Goal: Information Seeking & Learning: Learn about a topic

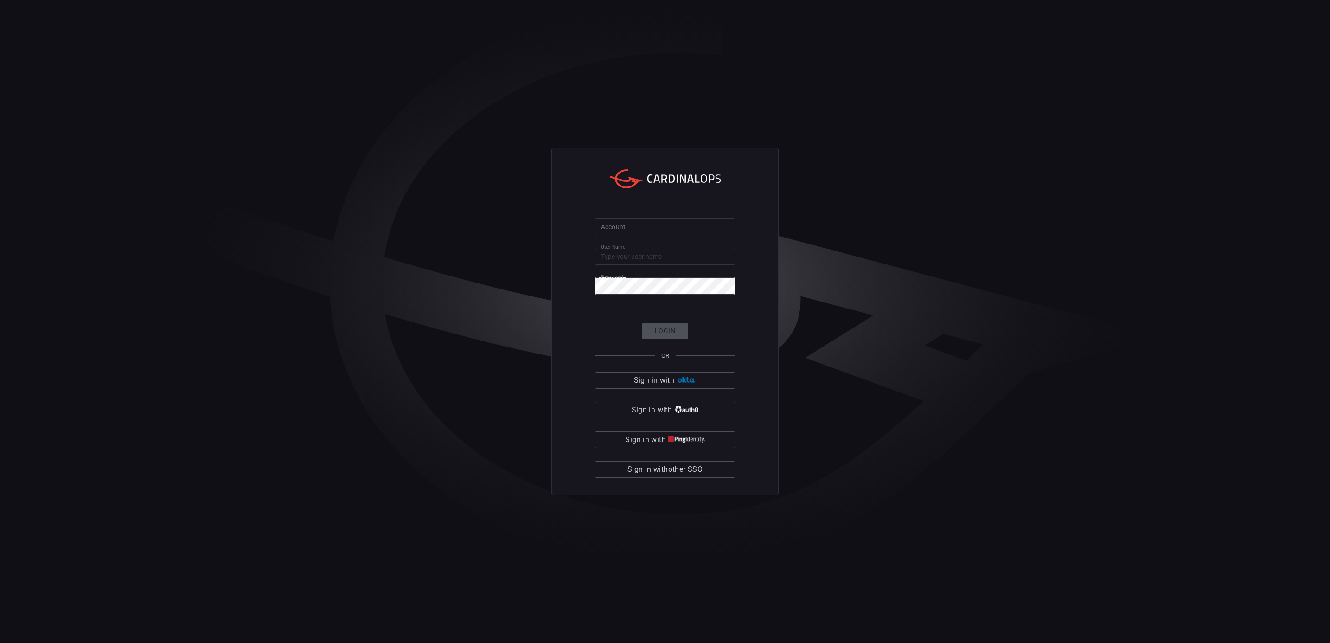
type input "drew.[PERSON_NAME]"
click at [672, 330] on div "Login OR Sign in with Sign in with Sign in with Sign in with other SSO" at bounding box center [665, 400] width 141 height 155
click at [564, 340] on div "Account Account User Name [PERSON_NAME].[PERSON_NAME] User Name Password Passwo…" at bounding box center [665, 321] width 227 height 347
click at [651, 329] on div "Login OR Sign in with Sign in with Sign in with Sign in with other SSO" at bounding box center [665, 400] width 141 height 155
click at [687, 469] on span "Sign in with other SSO" at bounding box center [665, 469] width 75 height 13
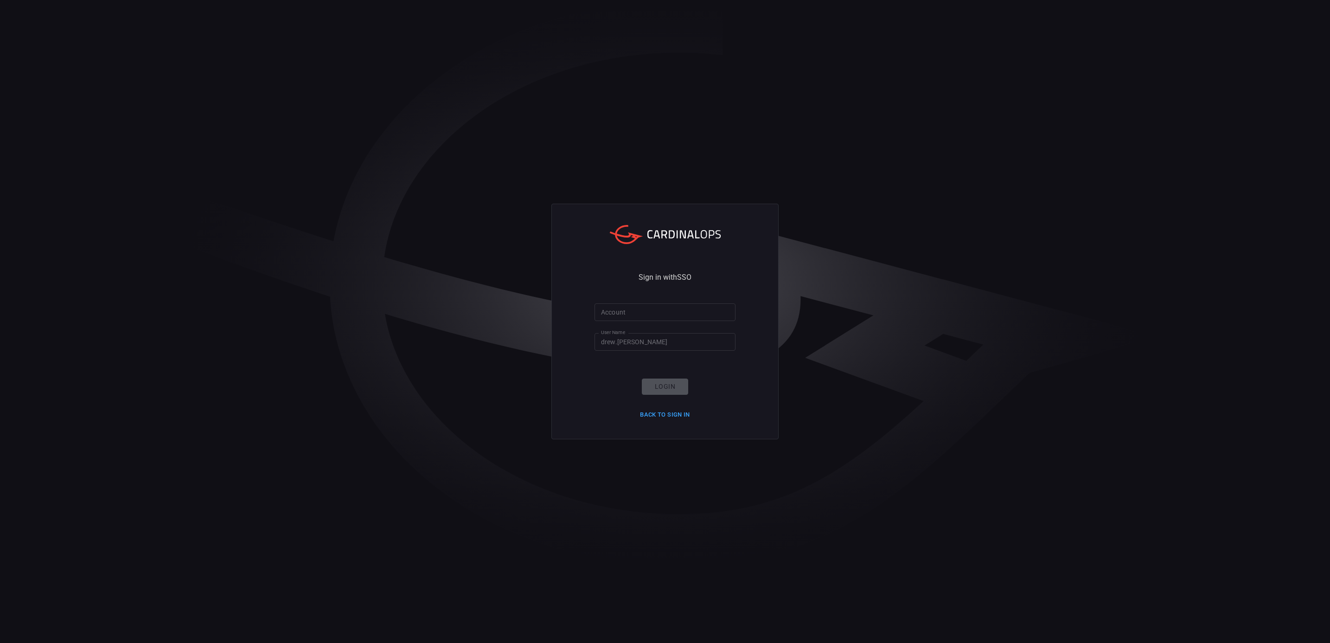
click at [643, 315] on input "Account" at bounding box center [665, 311] width 141 height 17
type input "bakerhughes"
click at [660, 389] on button "Login" at bounding box center [665, 387] width 46 height 16
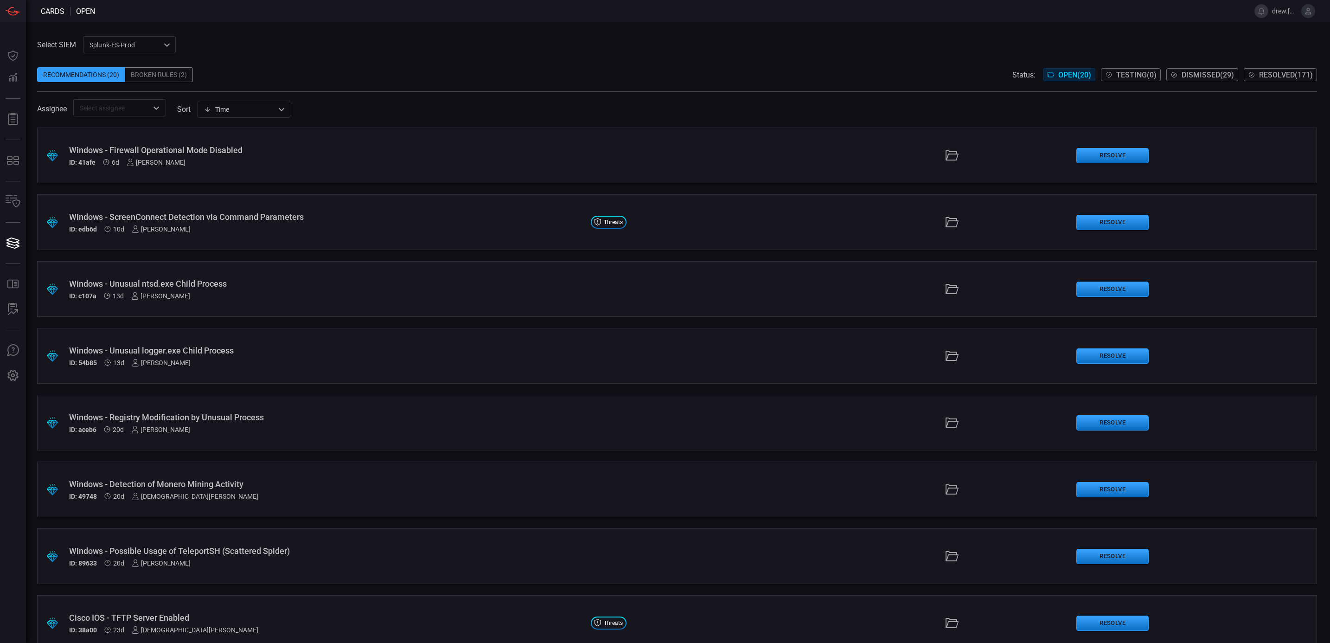
click at [182, 79] on div "Broken Rules (2)" at bounding box center [159, 74] width 68 height 15
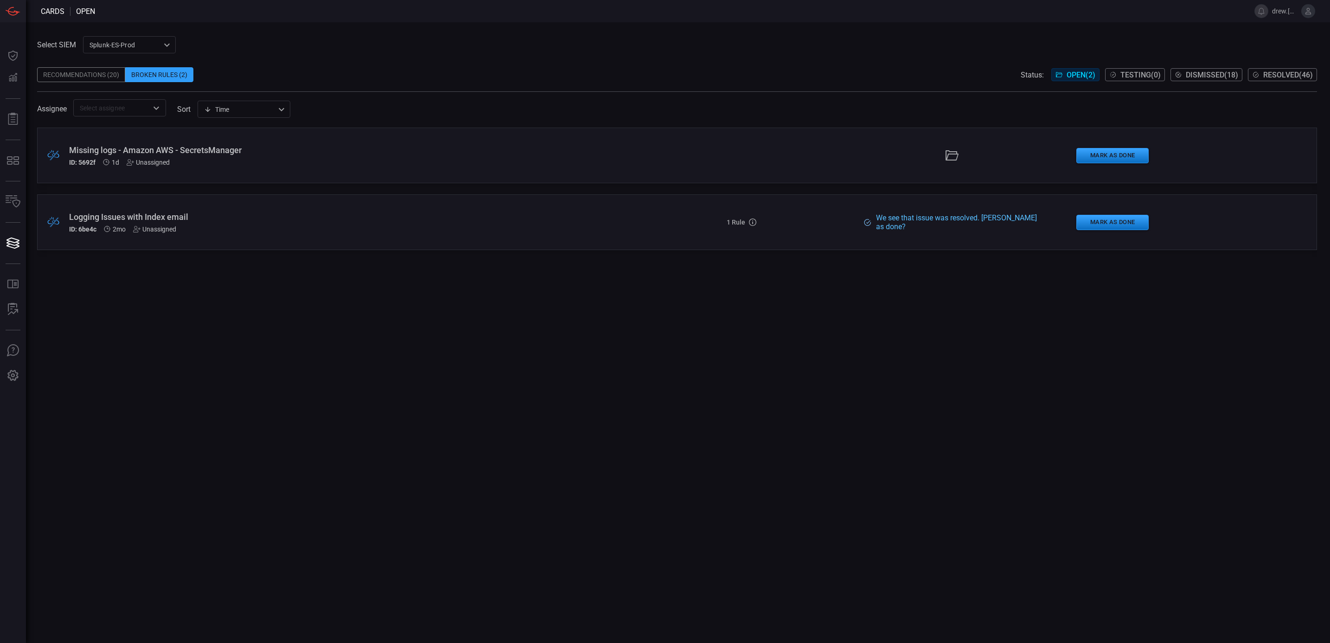
click at [111, 75] on div "Recommendations (20)" at bounding box center [81, 74] width 88 height 15
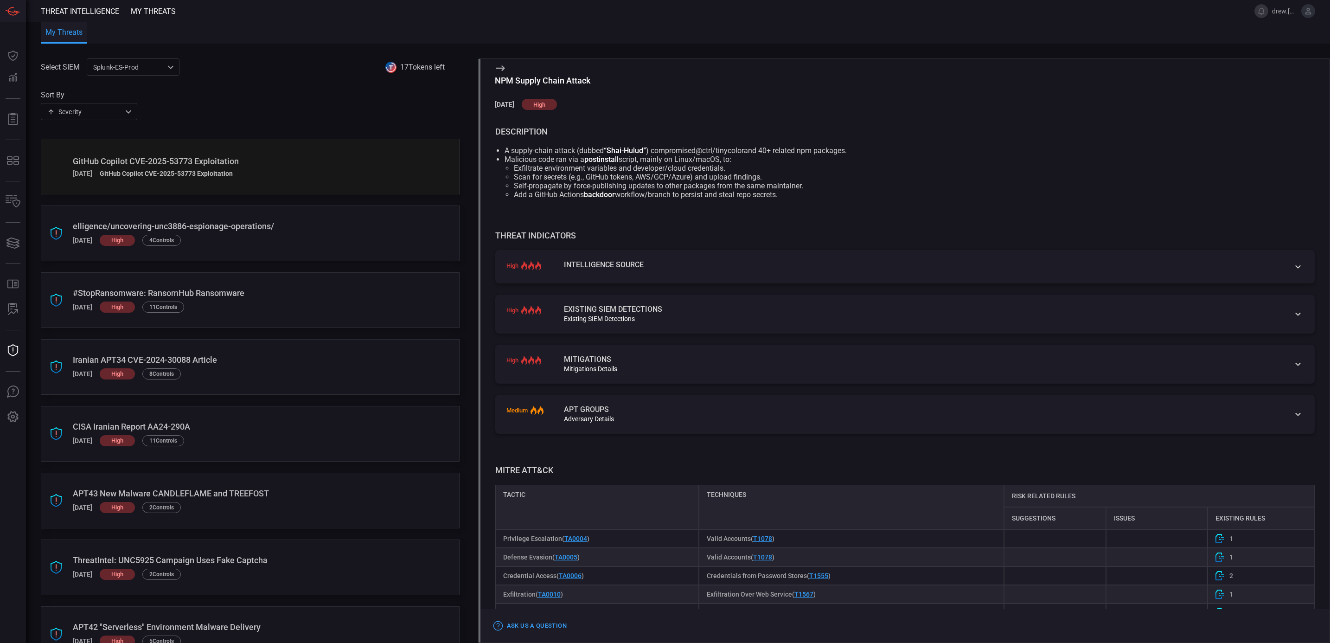
click at [750, 322] on div "Existing SIEM Detections" at bounding box center [923, 318] width 718 height 7
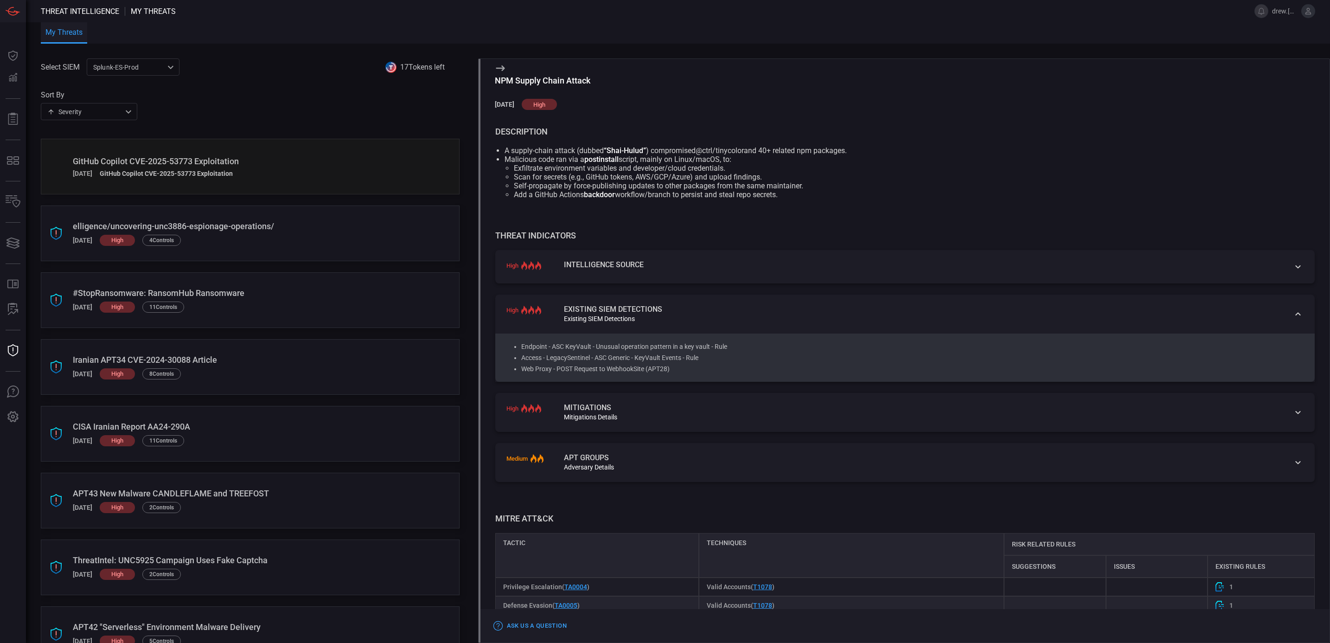
click at [642, 369] on li "Web Proxy - POST Request to WebhookSite (APT28)" at bounding box center [909, 368] width 777 height 11
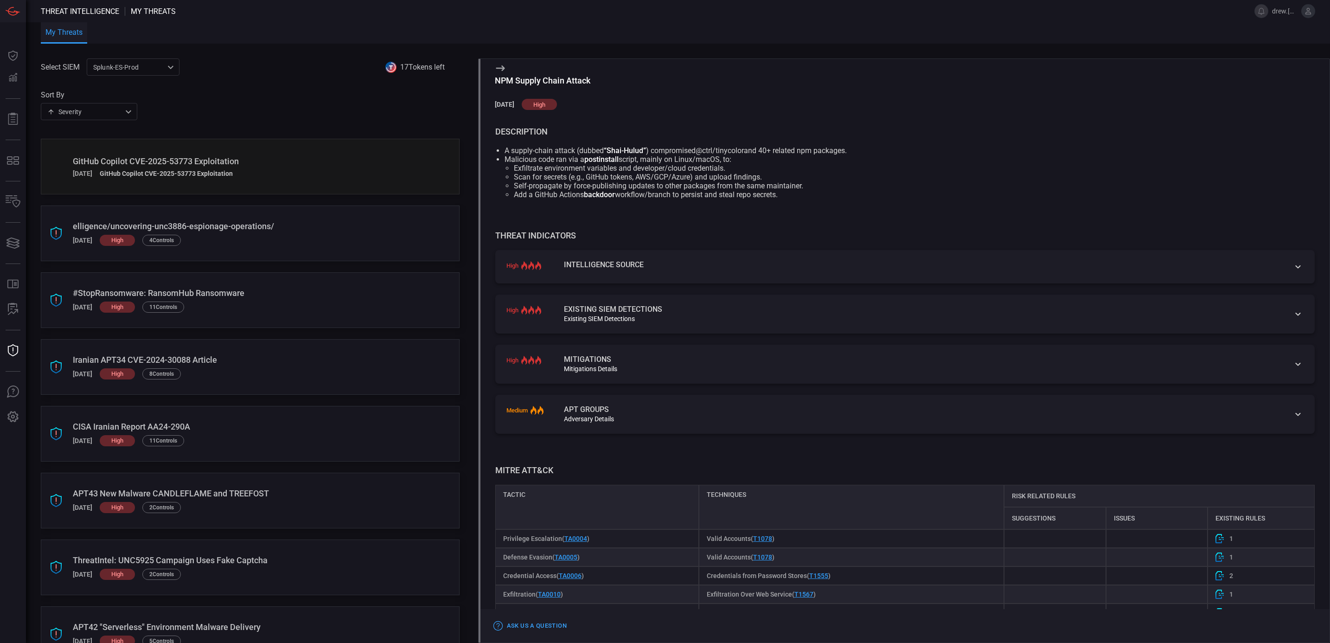
click at [642, 369] on div "Mitigations Details" at bounding box center [923, 368] width 718 height 7
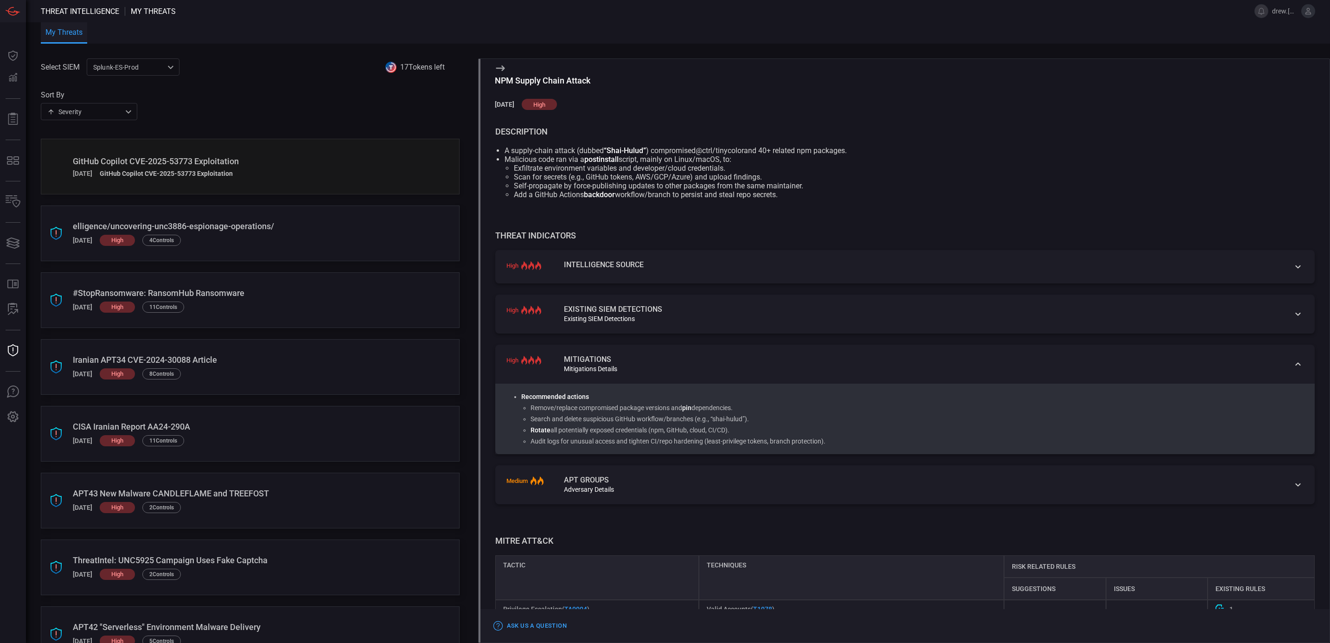
click at [646, 365] on div "Mitigations Mitigations Details" at bounding box center [923, 364] width 718 height 17
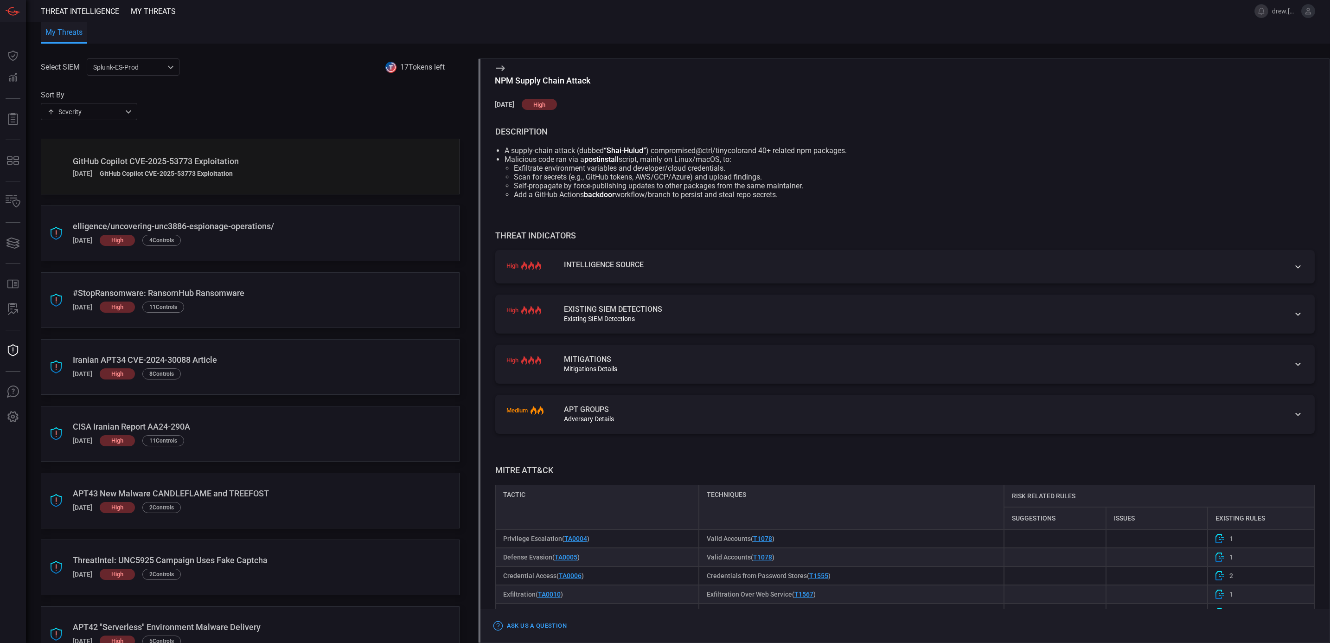
click at [657, 266] on div "Intelligence Source" at bounding box center [923, 264] width 718 height 7
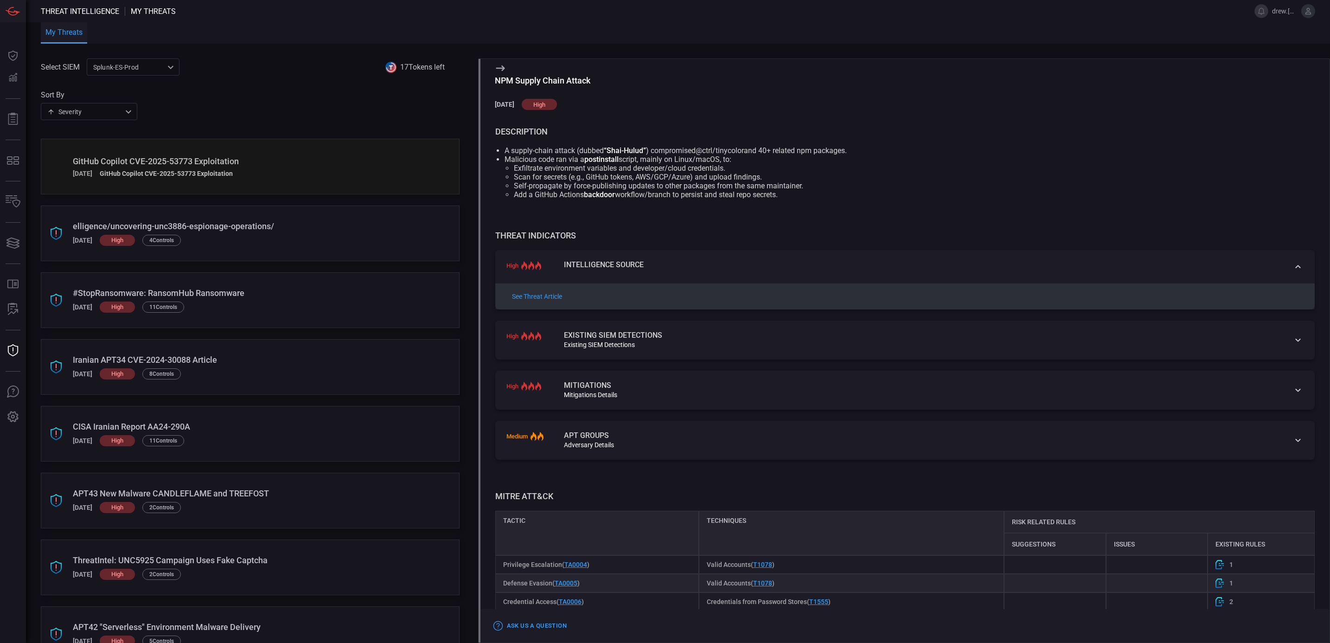
click at [657, 266] on div "Intelligence Source" at bounding box center [923, 264] width 718 height 7
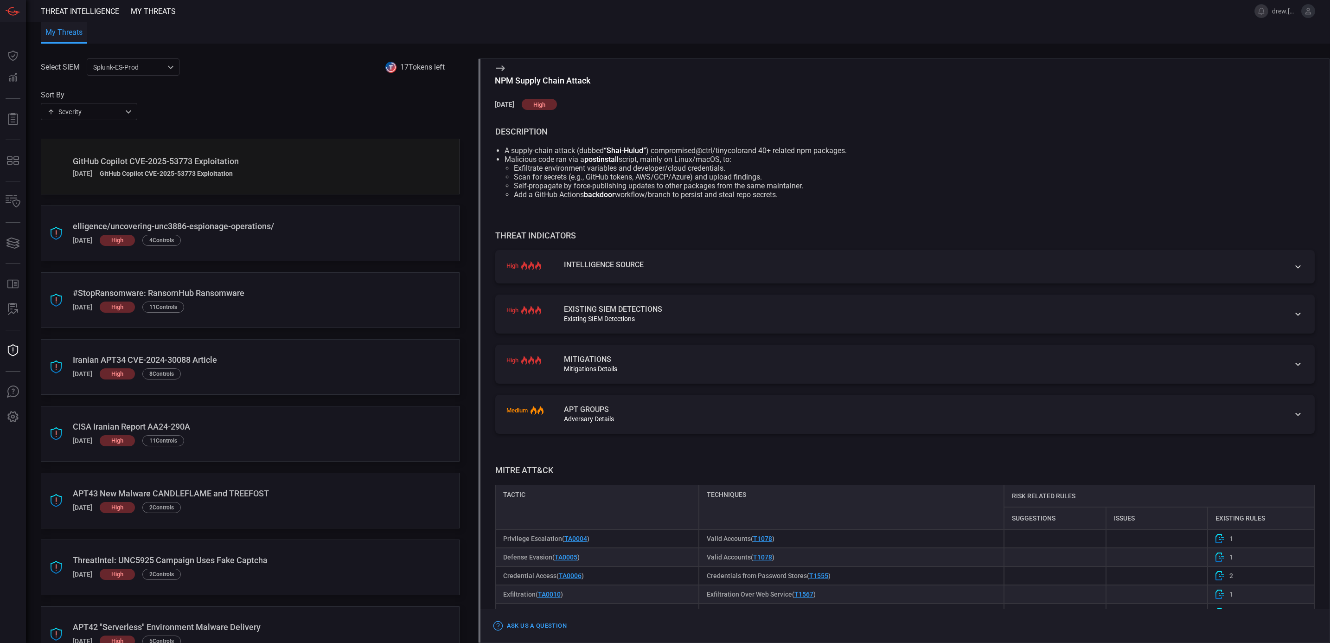
click at [647, 407] on div "apt groups" at bounding box center [923, 409] width 718 height 7
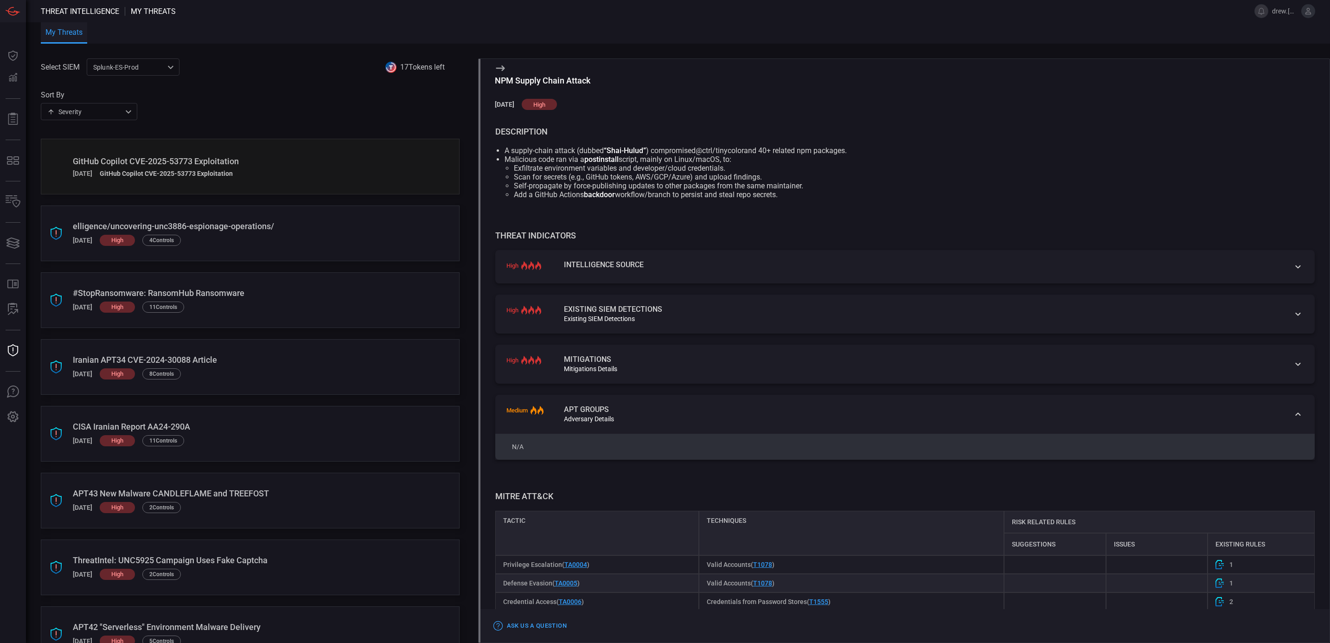
click at [647, 407] on div "apt groups" at bounding box center [923, 409] width 718 height 7
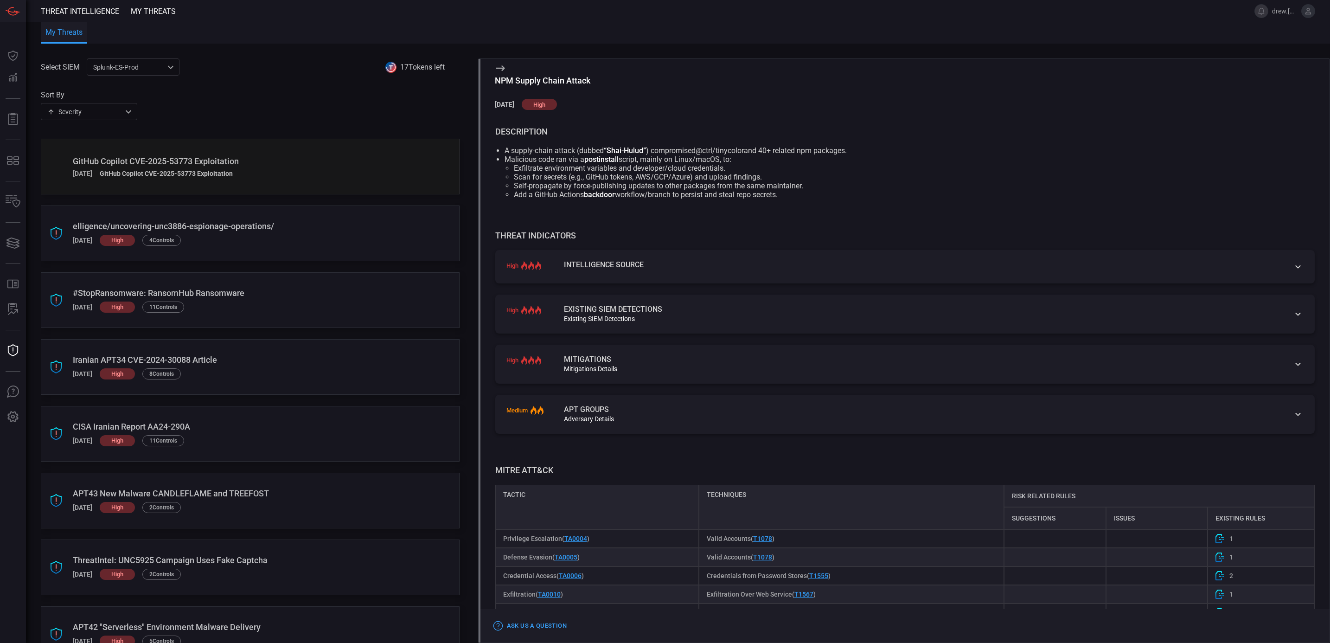
click at [1216, 540] on icon at bounding box center [1220, 538] width 8 height 9
click at [1230, 540] on span "1" at bounding box center [1232, 538] width 4 height 7
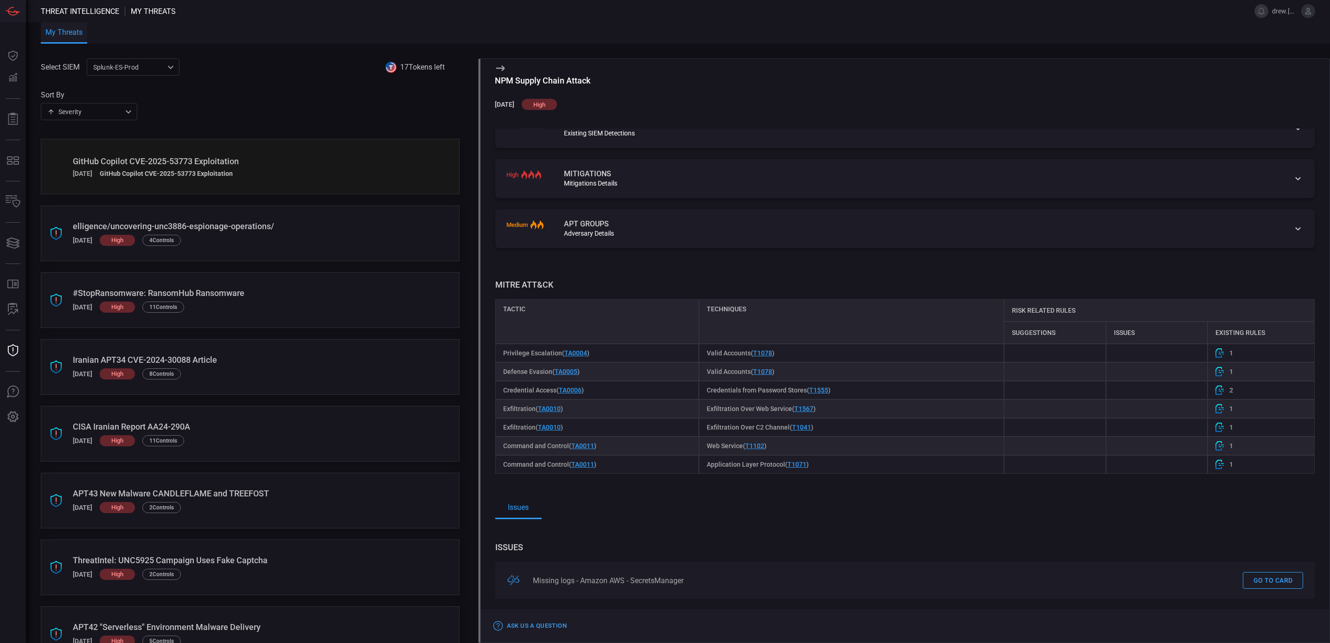
scroll to position [195, 0]
